Goal: Task Accomplishment & Management: Complete application form

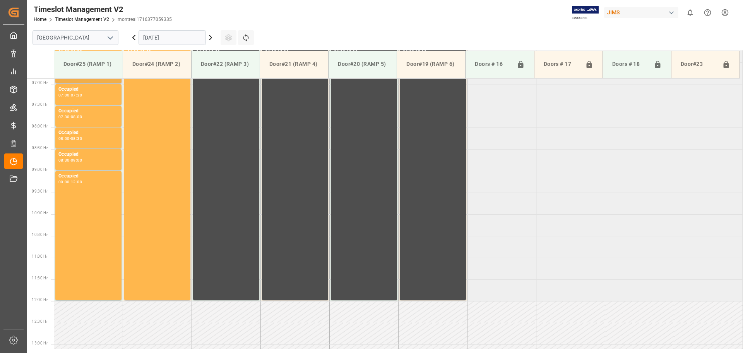
scroll to position [299, 0]
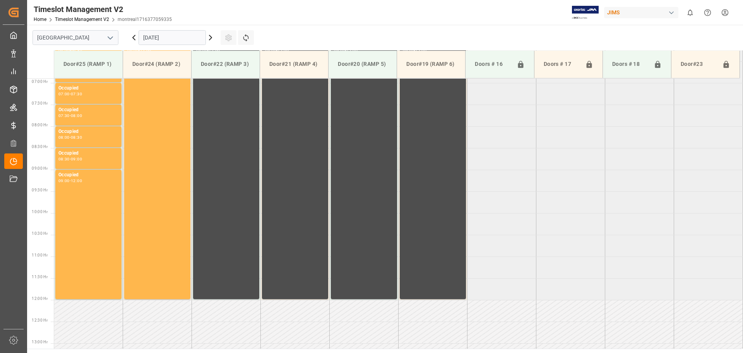
click at [104, 38] on button "open menu" at bounding box center [110, 38] width 12 height 12
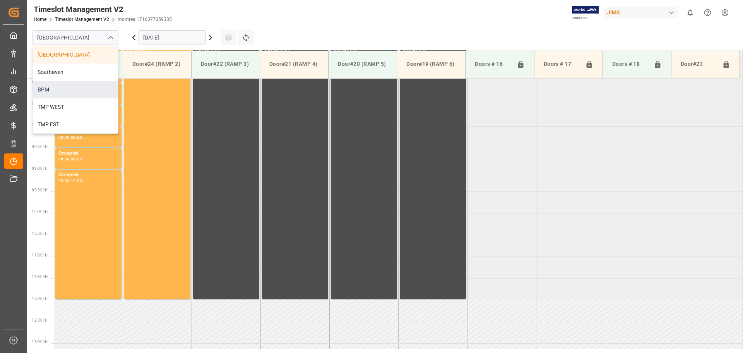
click at [87, 86] on div "BPM" at bounding box center [75, 89] width 85 height 17
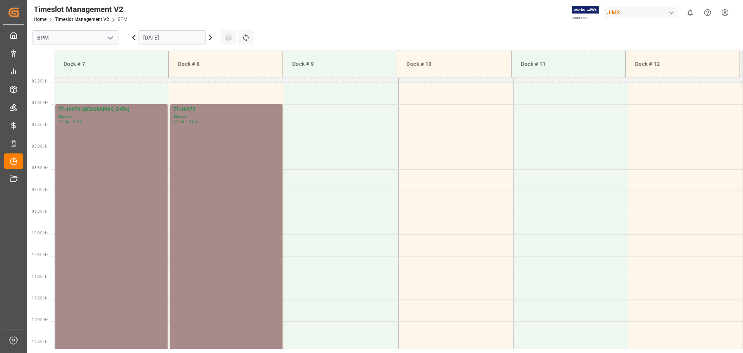
scroll to position [298, 0]
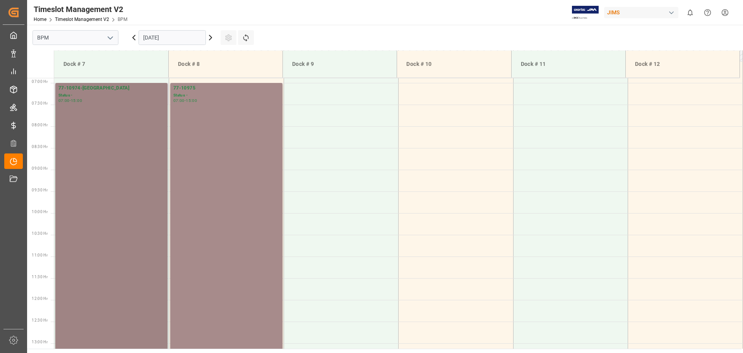
click at [82, 146] on div "77-10974-[GEOGRAPHIC_DATA] Status - 07:00 - 15:00" at bounding box center [111, 255] width 106 height 343
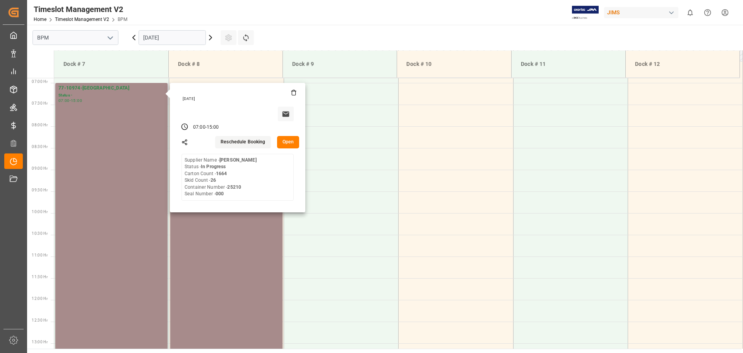
click at [292, 141] on button "Open" at bounding box center [288, 142] width 22 height 12
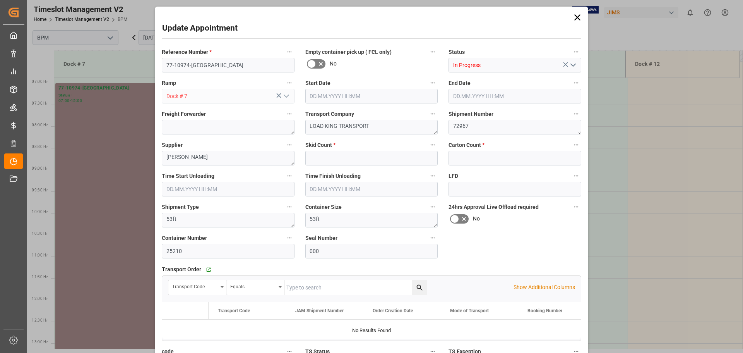
type input "26"
type input "1664"
type input "[DATE] 07:00"
type input "[DATE] 15:00"
type input "[DATE] 07:00"
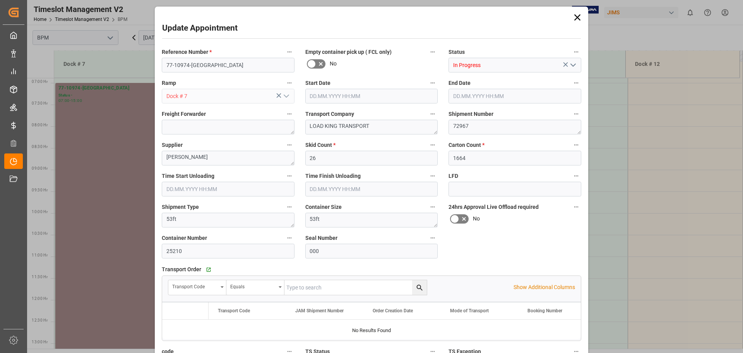
type input "[DATE] 12:00"
type input "[DATE] 15:33"
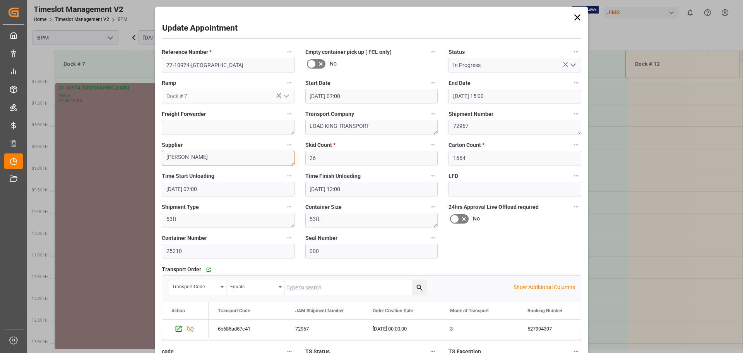
click at [216, 161] on textarea "[PERSON_NAME]" at bounding box center [228, 158] width 133 height 15
type textarea "h"
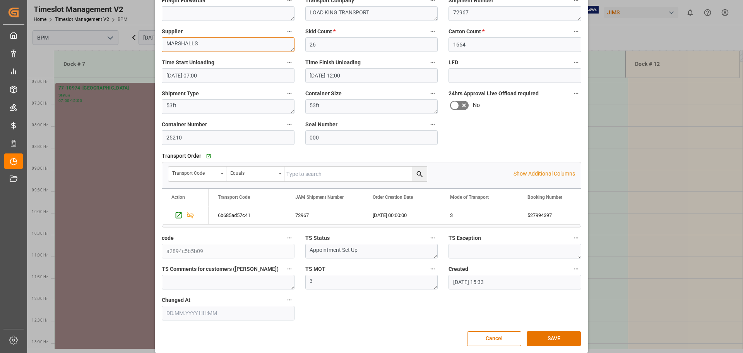
scroll to position [120, 0]
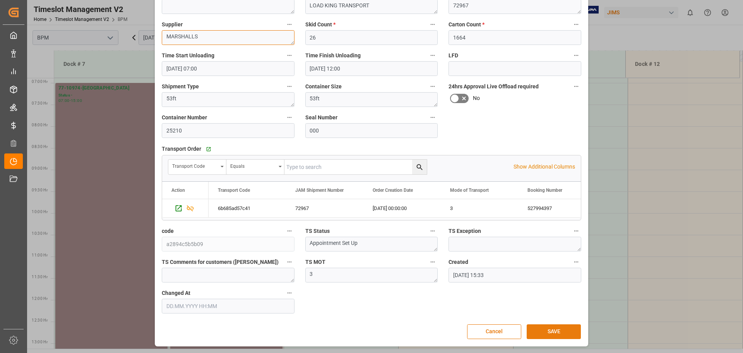
type textarea "MARSHALLS"
click at [554, 332] on button "SAVE" at bounding box center [554, 331] width 54 height 15
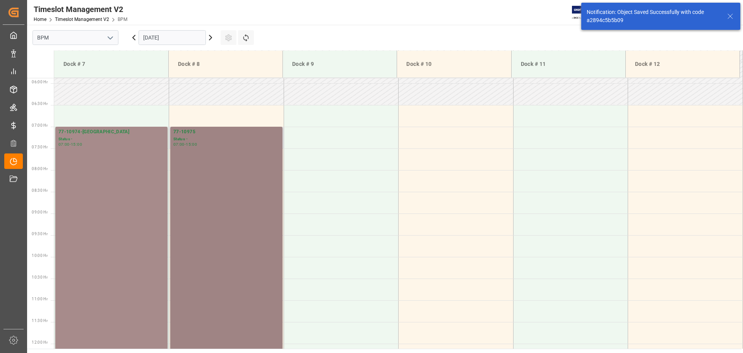
scroll to position [255, 0]
click at [243, 214] on div "77-10975 Status - 07:00 - 15:00" at bounding box center [226, 299] width 106 height 343
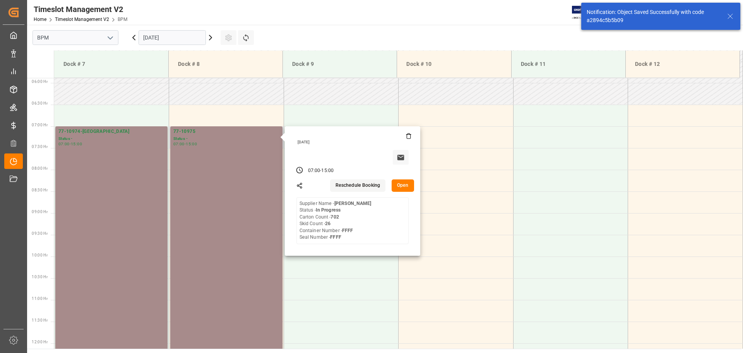
click at [410, 187] on button "Open" at bounding box center [403, 185] width 22 height 12
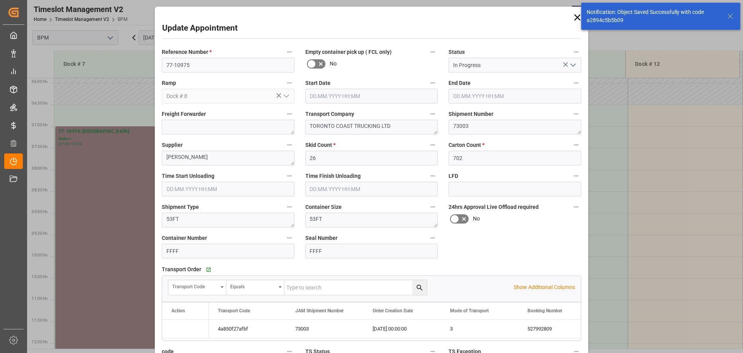
type input "[DATE] 07:00"
type input "[DATE] 15:00"
type input "[DATE] 07:00"
type input "[DATE] 12:00"
type input "[DATE] 15:36"
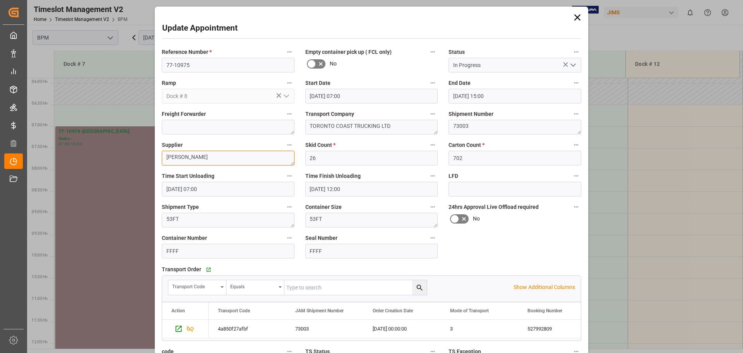
click at [217, 157] on textarea "[PERSON_NAME]" at bounding box center [228, 158] width 133 height 15
type textarea "H"
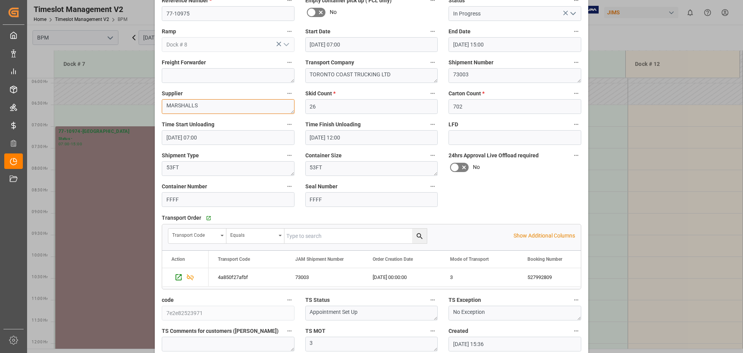
scroll to position [120, 0]
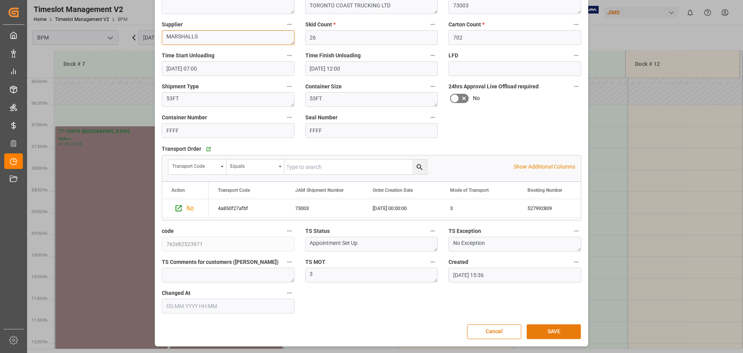
type textarea "MARSHALLS"
click at [561, 335] on button "SAVE" at bounding box center [554, 331] width 54 height 15
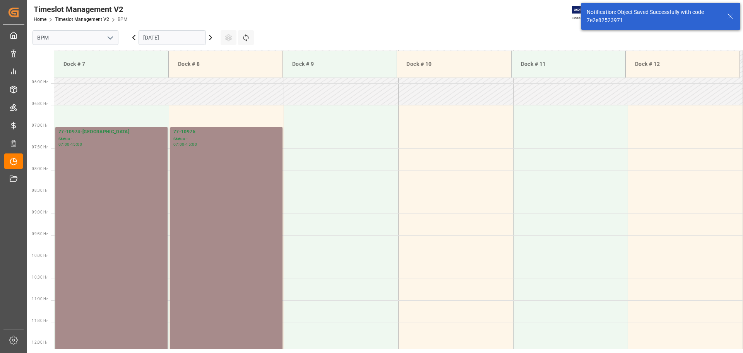
scroll to position [255, 0]
click at [188, 39] on input "[DATE]" at bounding box center [172, 37] width 67 height 15
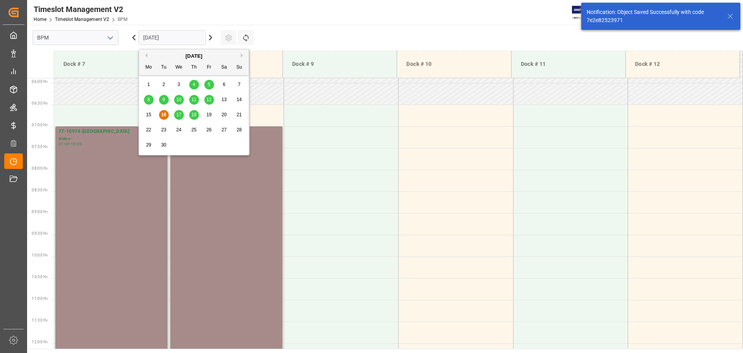
click at [182, 113] on div "17" at bounding box center [179, 114] width 10 height 9
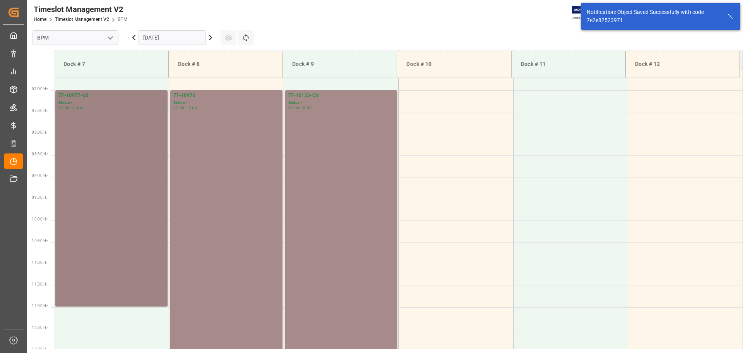
scroll to position [298, 0]
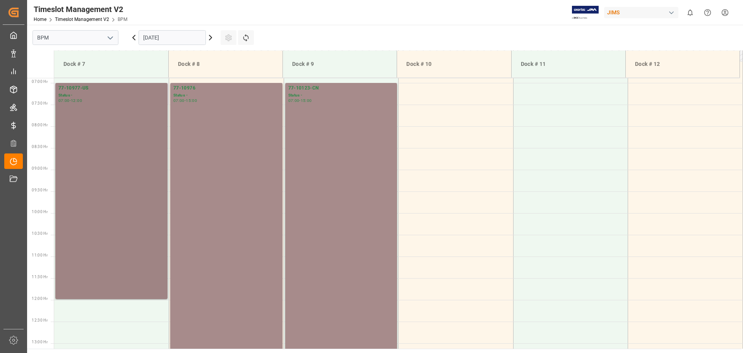
click at [124, 157] on div "77-10977-[GEOGRAPHIC_DATA] Status - 07:00 - 12:00" at bounding box center [111, 190] width 106 height 213
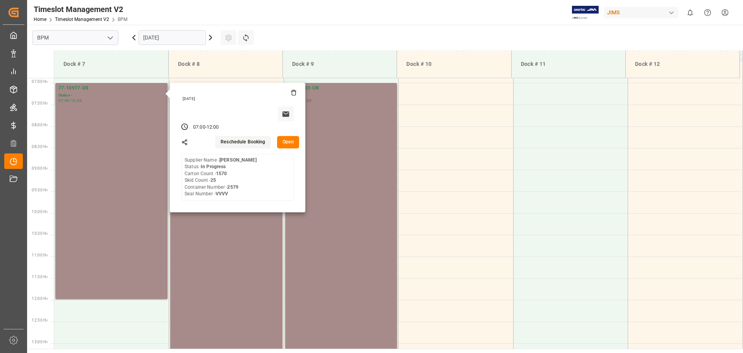
click at [279, 140] on button "Open" at bounding box center [288, 142] width 22 height 12
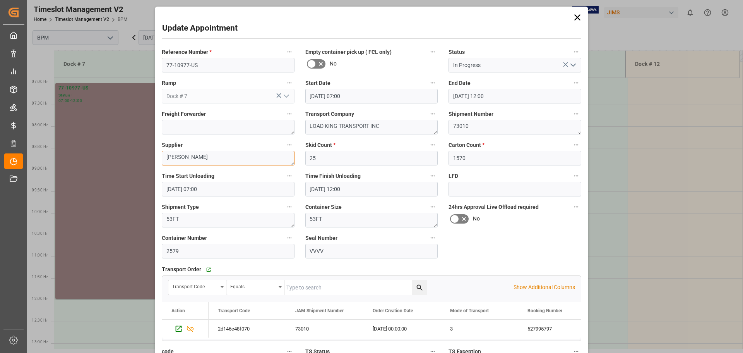
click at [193, 157] on textarea "[PERSON_NAME]" at bounding box center [228, 158] width 133 height 15
type textarea "H"
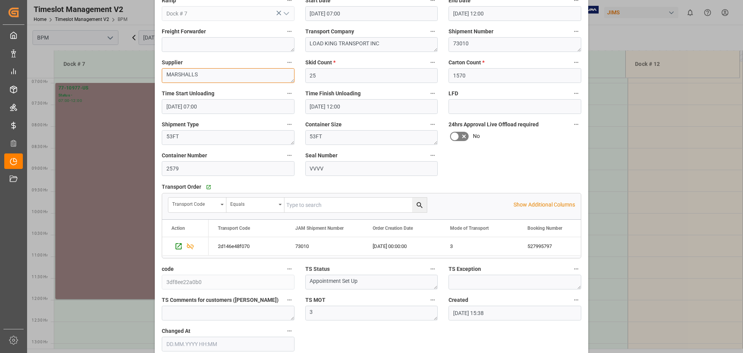
scroll to position [120, 0]
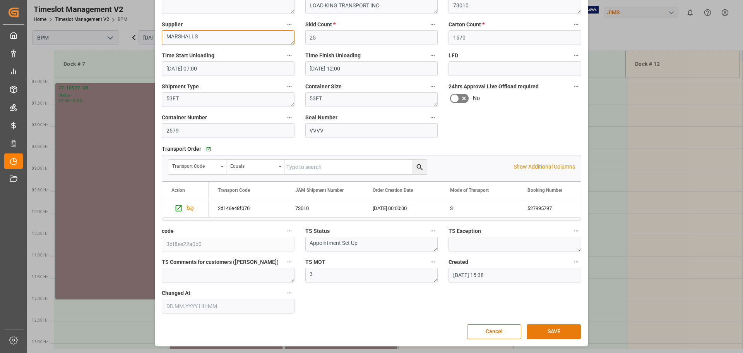
type textarea "MARSHALLS"
click at [553, 335] on button "SAVE" at bounding box center [554, 331] width 54 height 15
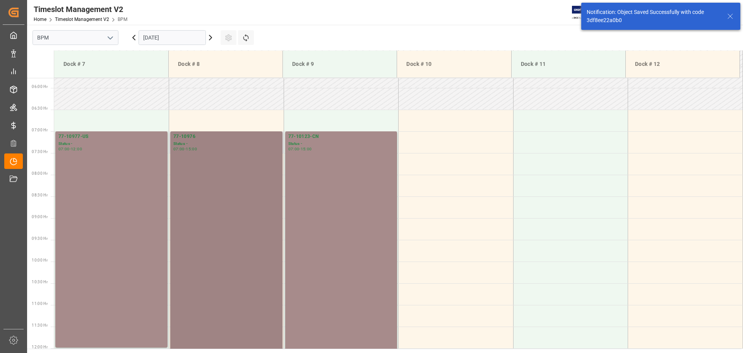
scroll to position [255, 0]
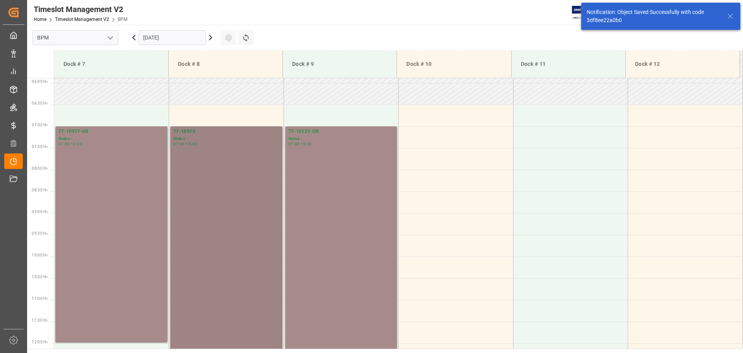
click at [233, 177] on div "77-10976 Status - 07:00 - 15:00" at bounding box center [226, 299] width 106 height 343
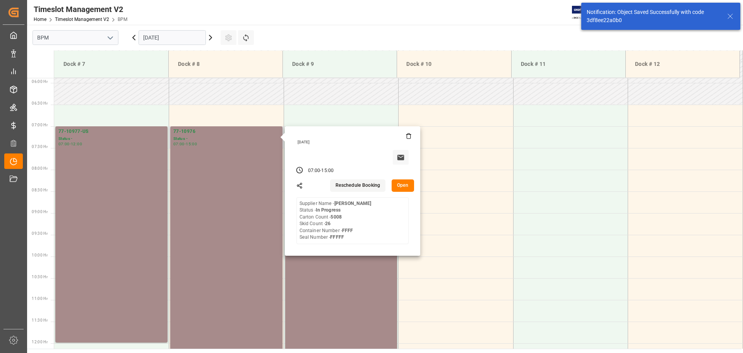
click at [398, 189] on button "Open" at bounding box center [403, 185] width 22 height 12
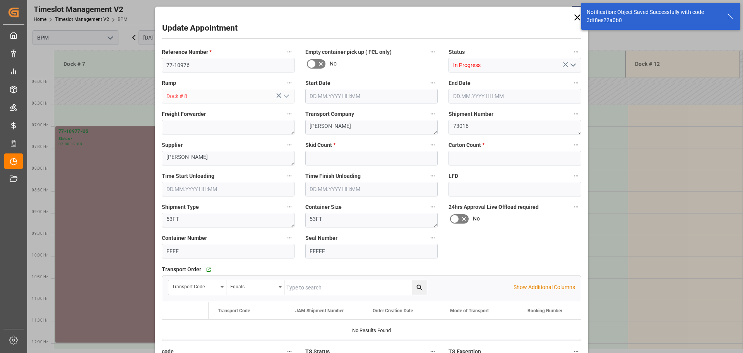
type input "26"
type input "5008"
type input "[DATE] 07:00"
type input "[DATE] 15:00"
type input "[DATE] 07:30"
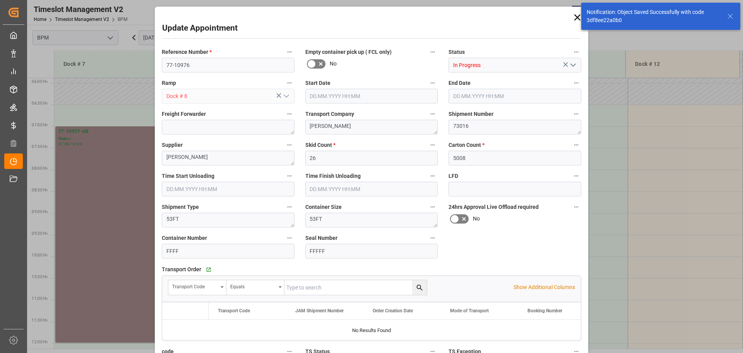
type input "[DATE] 12:00"
type input "[DATE] 15:41"
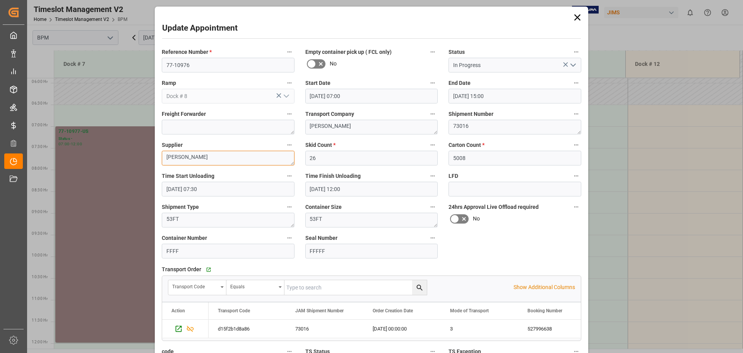
click at [191, 158] on textarea "[PERSON_NAME]" at bounding box center [228, 158] width 133 height 15
click at [196, 65] on input "77-10976" at bounding box center [228, 65] width 133 height 15
type input "77-10976-US"
click at [213, 163] on textarea "[PERSON_NAME]" at bounding box center [228, 158] width 133 height 15
type textarea "H"
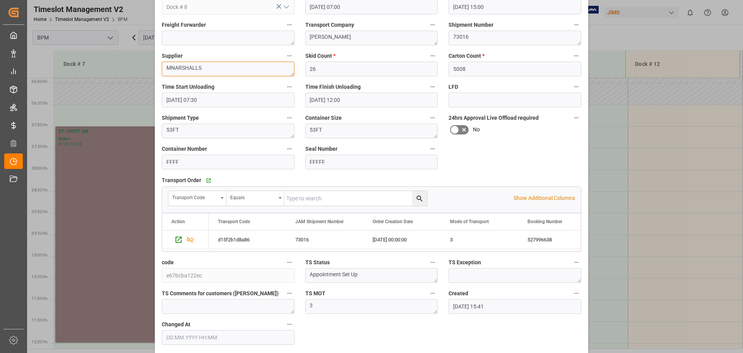
scroll to position [120, 0]
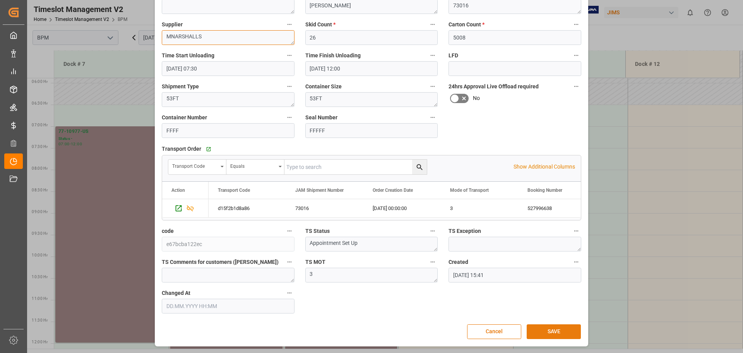
type textarea "MNARSHALLS"
click at [548, 326] on button "SAVE" at bounding box center [554, 331] width 54 height 15
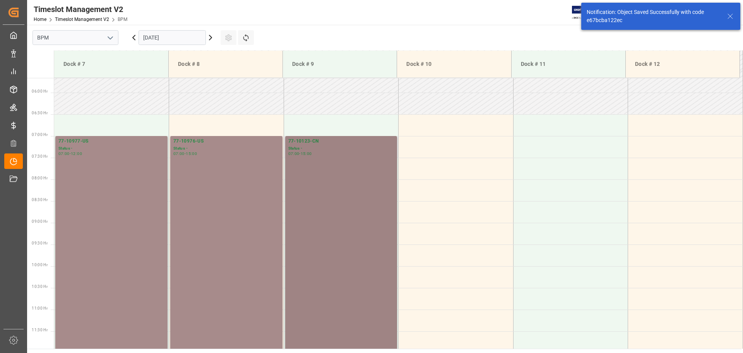
scroll to position [255, 0]
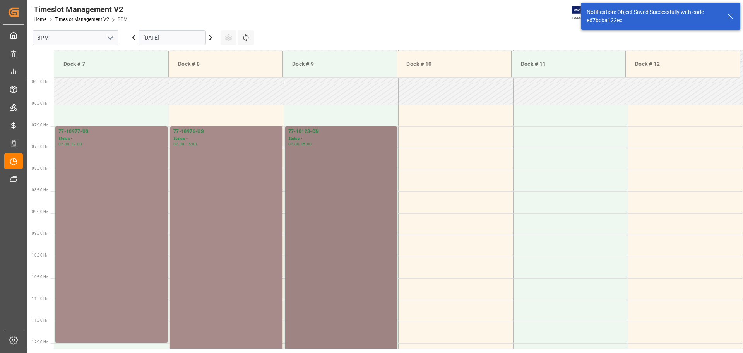
click at [345, 226] on div "77-10123-CN Status - 07:00 - 15:00" at bounding box center [341, 299] width 106 height 343
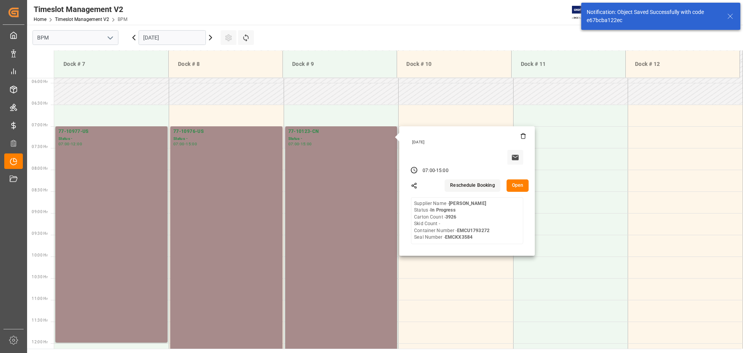
click at [515, 188] on button "Open" at bounding box center [518, 185] width 22 height 12
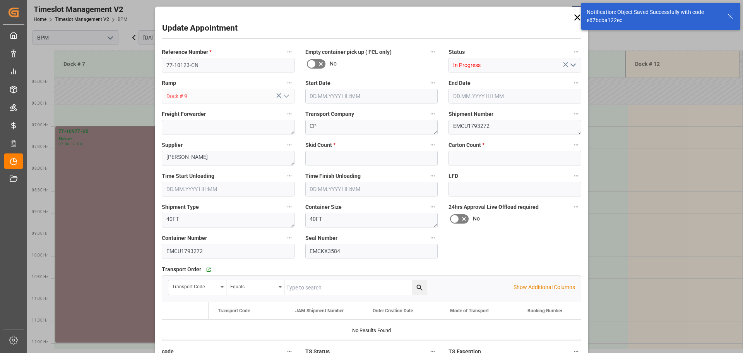
type input "0"
type input "3926"
type input "[DATE] 07:00"
type input "[DATE] 15:00"
type input "[DATE] 07:30"
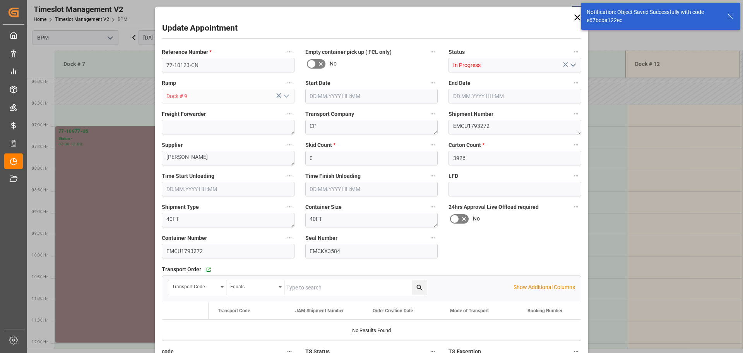
type input "[DATE] 12:00"
type input "[DATE] 15:51"
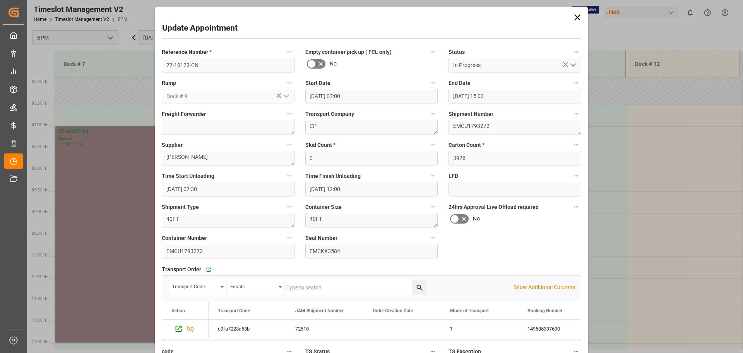
click at [574, 16] on icon at bounding box center [577, 17] width 11 height 11
